Goal: Information Seeking & Learning: Learn about a topic

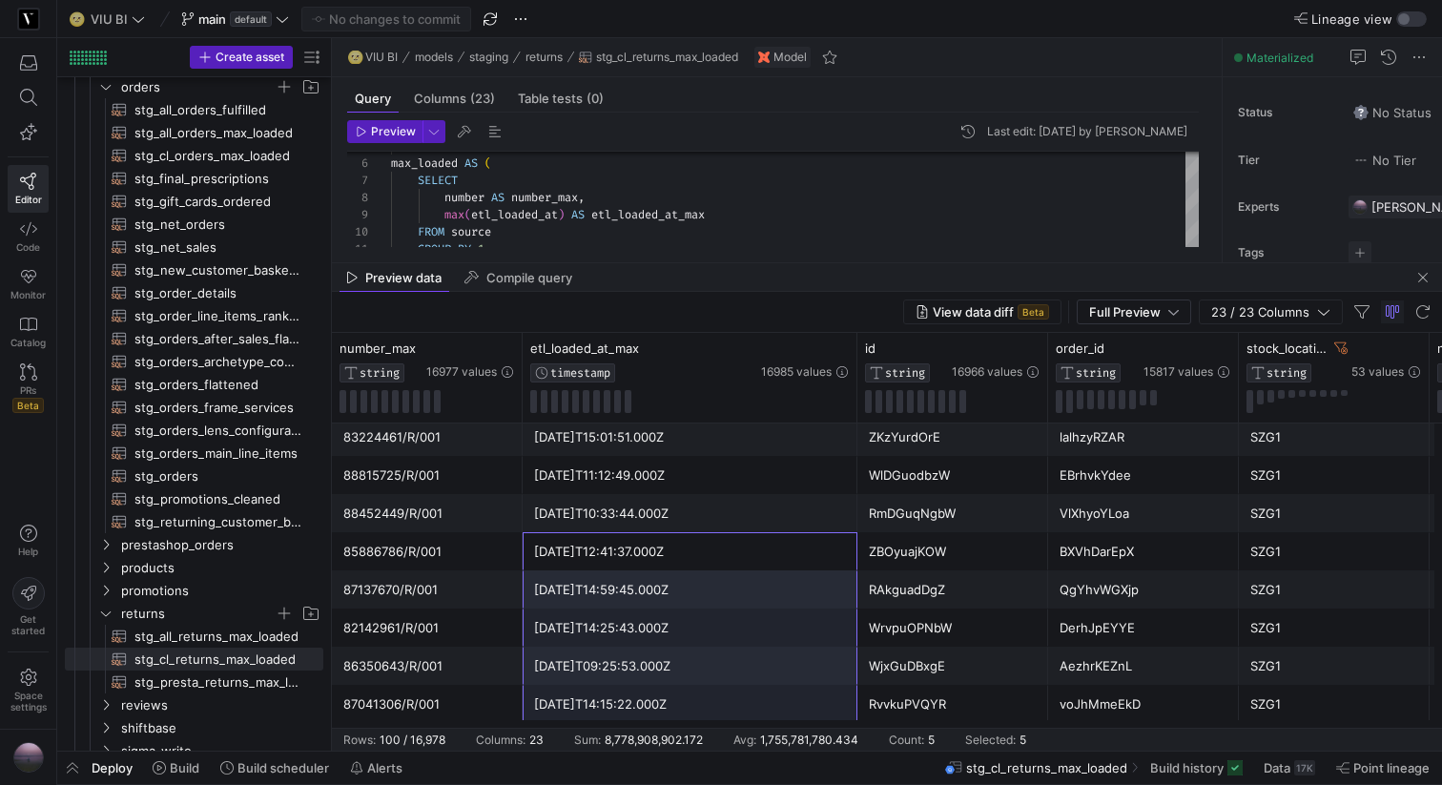
click at [647, 519] on div "[DATE]T10:33:44.000Z" at bounding box center [690, 513] width 312 height 37
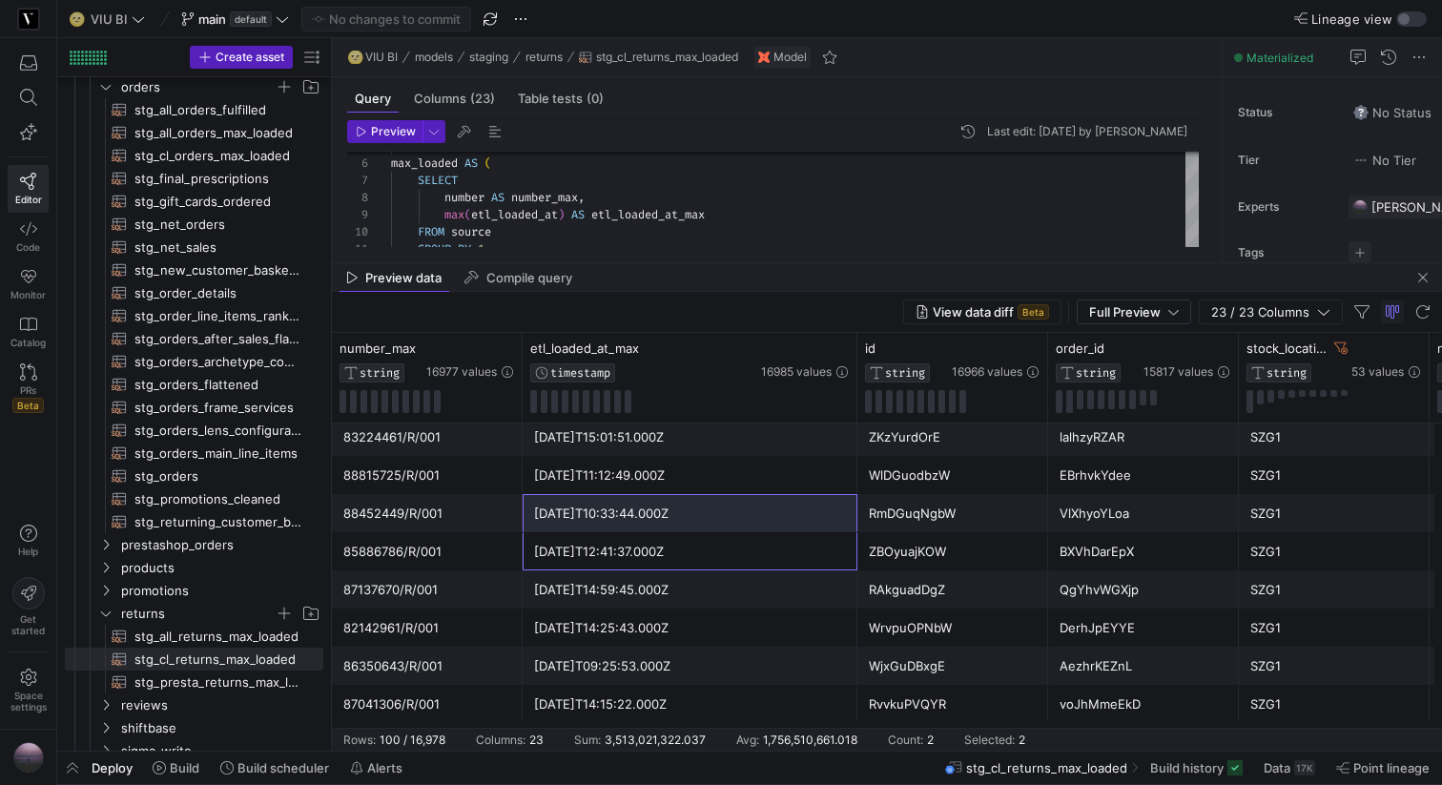
click at [624, 588] on div "[DATE]T14:59:45.000Z" at bounding box center [690, 589] width 312 height 37
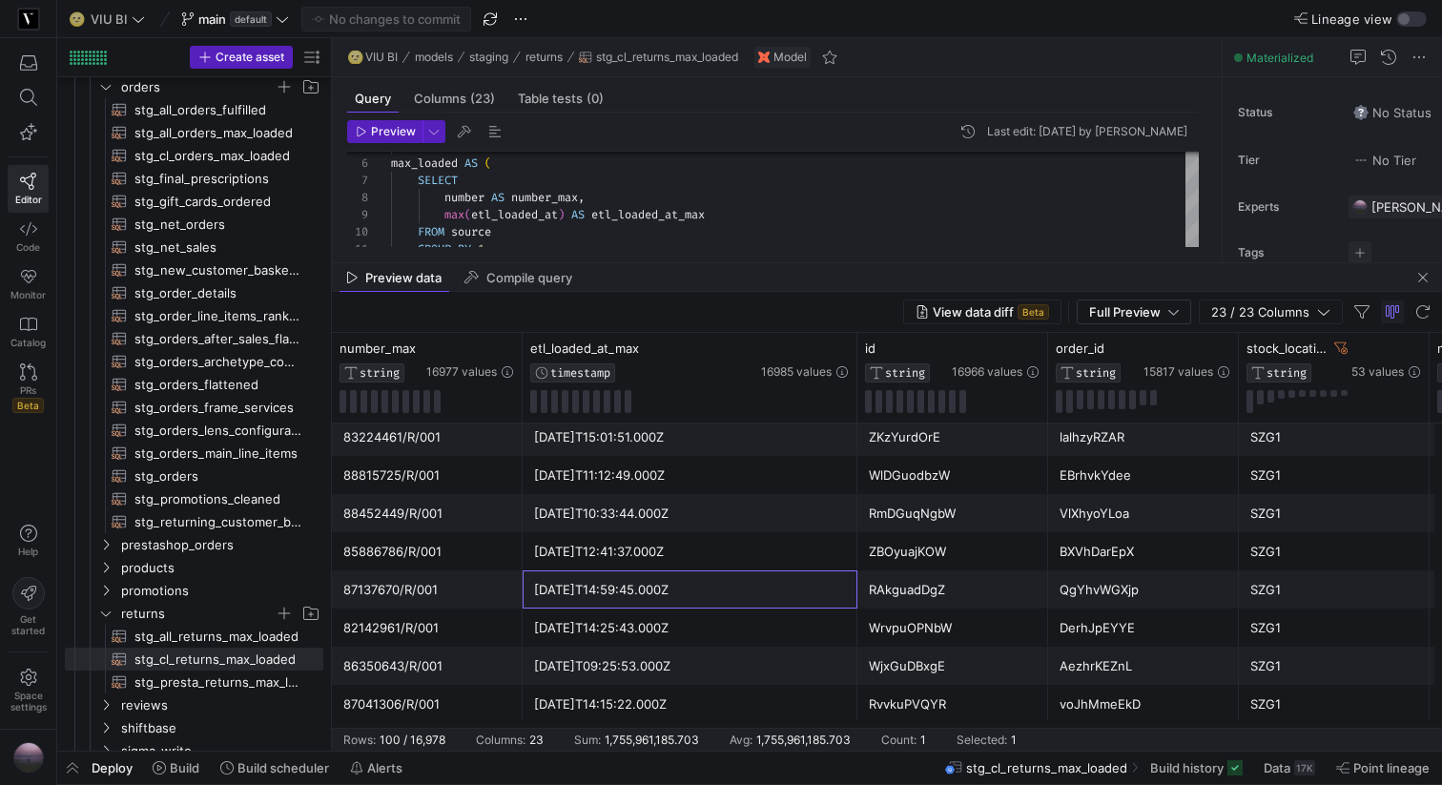
click at [622, 552] on div "[DATE]T12:41:37.000Z" at bounding box center [690, 551] width 312 height 37
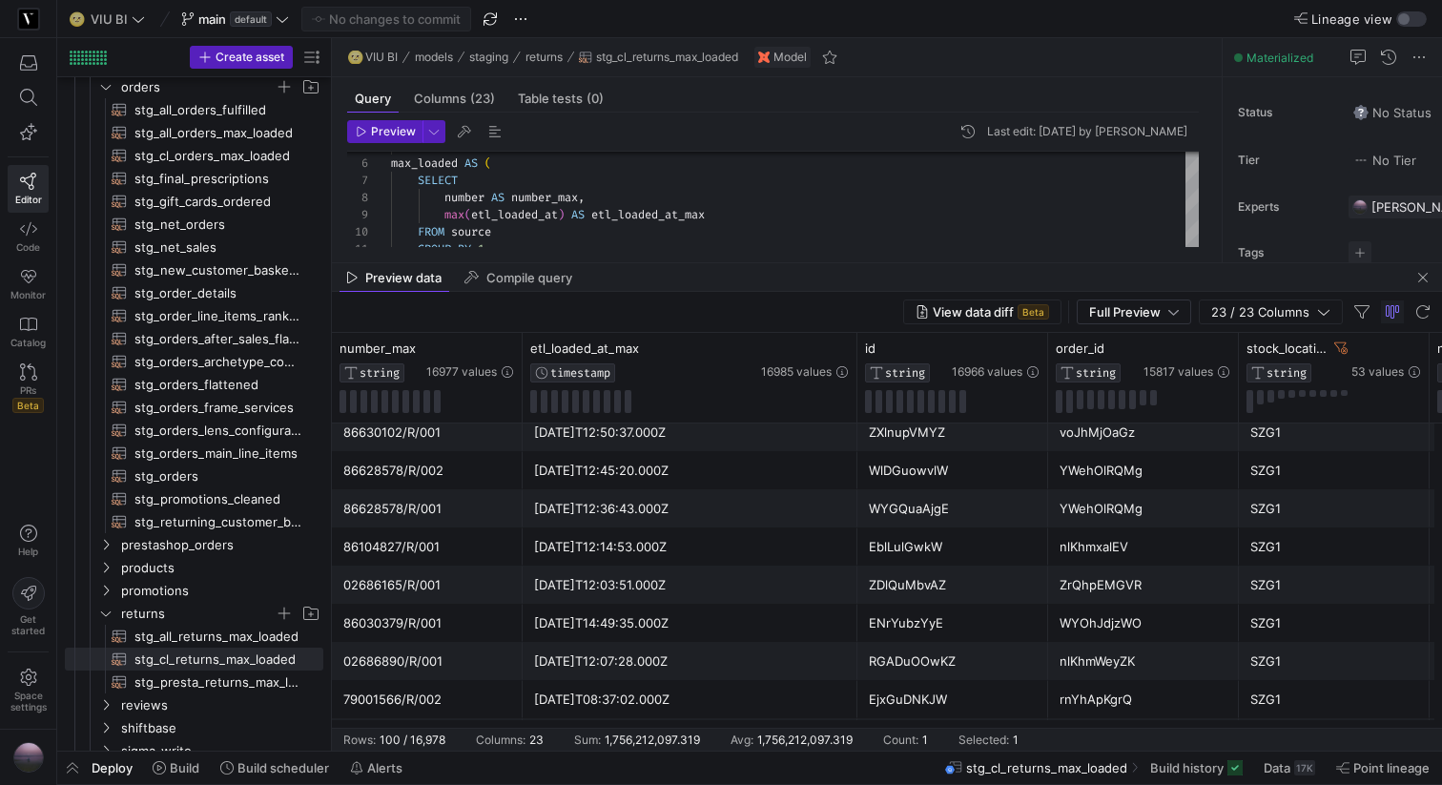
click at [601, 589] on div "[DATE]T12:03:51.000Z" at bounding box center [690, 584] width 312 height 37
